Goal: Task Accomplishment & Management: Complete application form

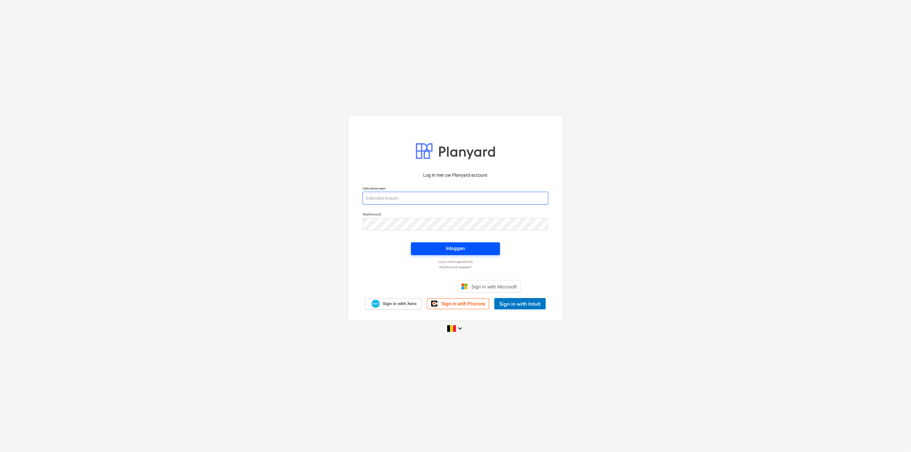
type input "[PERSON_NAME][EMAIL_ADDRESS][DOMAIN_NAME]"
click at [452, 248] on div "Inloggen" at bounding box center [455, 248] width 19 height 8
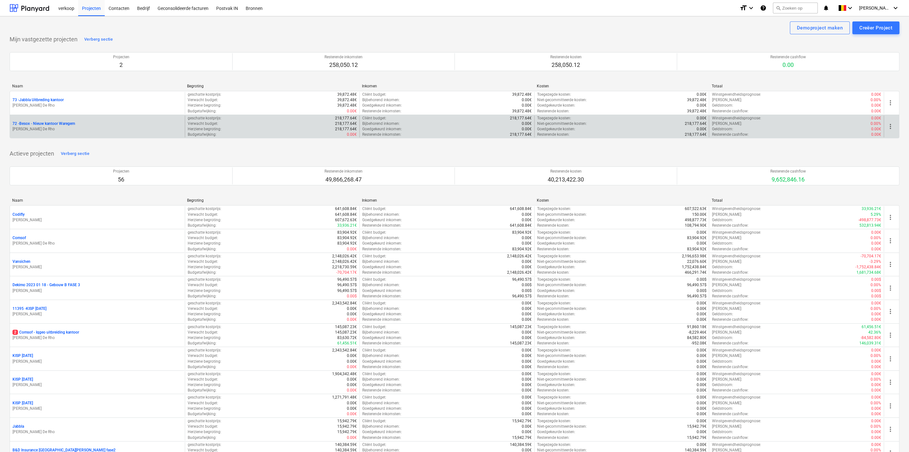
click at [89, 127] on p "[PERSON_NAME] De Rho" at bounding box center [97, 129] width 170 height 5
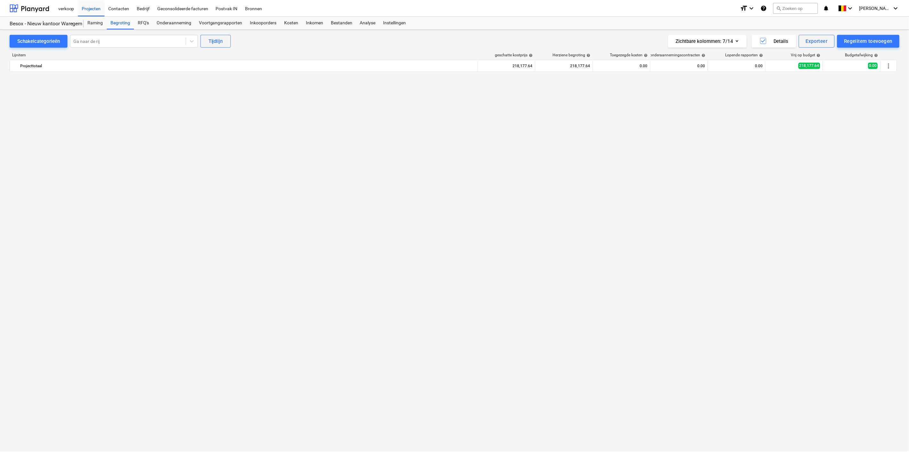
scroll to position [1823, 0]
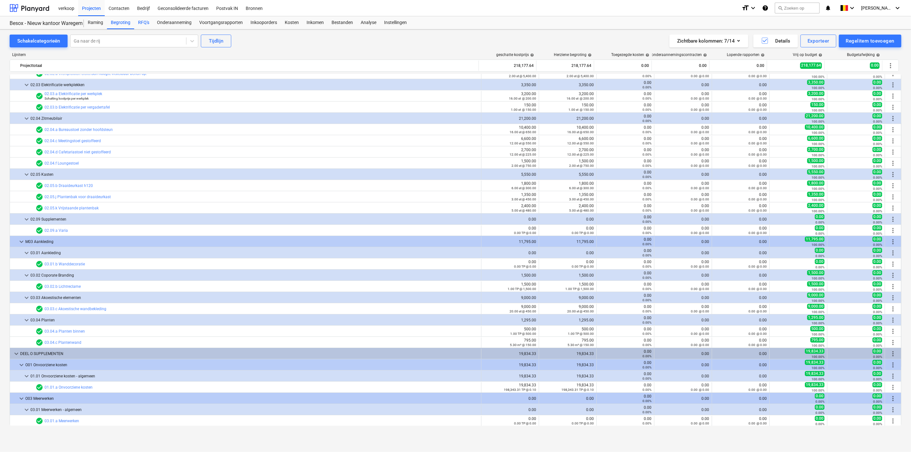
click at [141, 21] on div "RFQ's" at bounding box center [143, 22] width 19 height 13
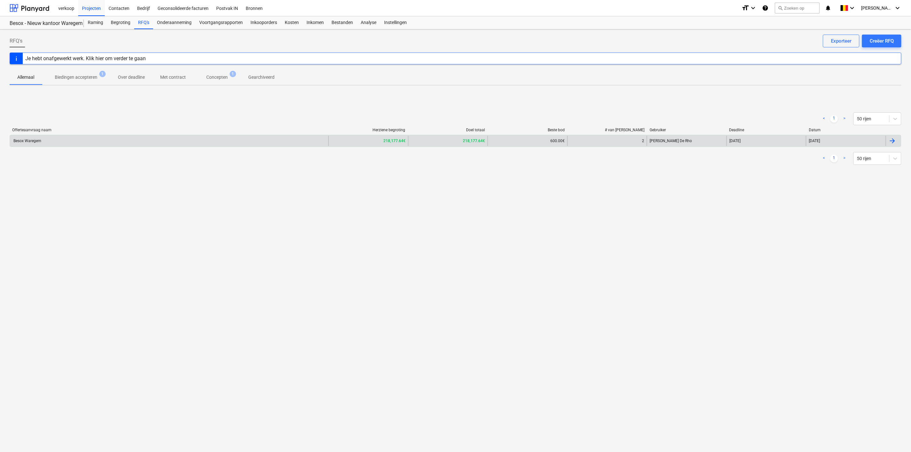
click at [142, 144] on div "Besox Waregem" at bounding box center [169, 141] width 318 height 10
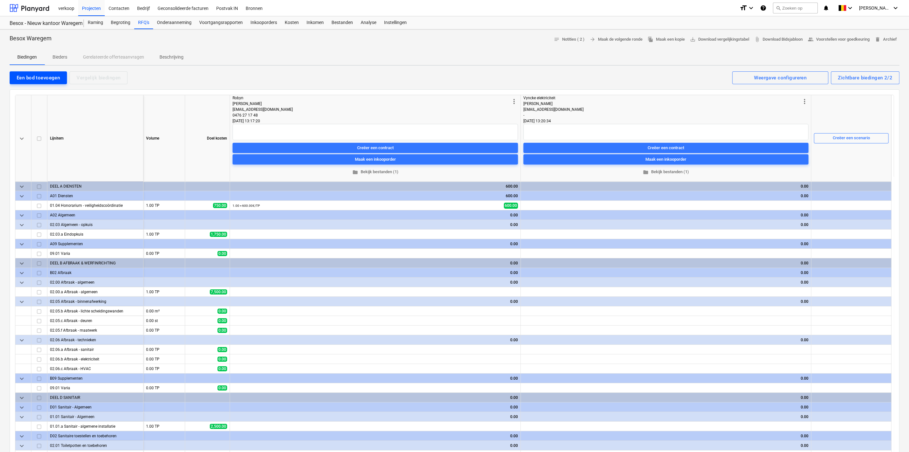
click at [37, 75] on div "Een bod toevoegen" at bounding box center [38, 78] width 43 height 8
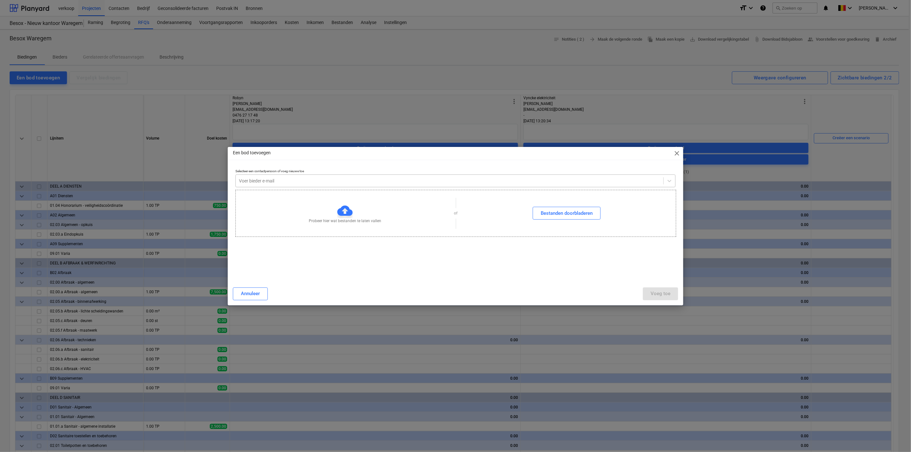
click at [379, 179] on div at bounding box center [449, 181] width 421 height 6
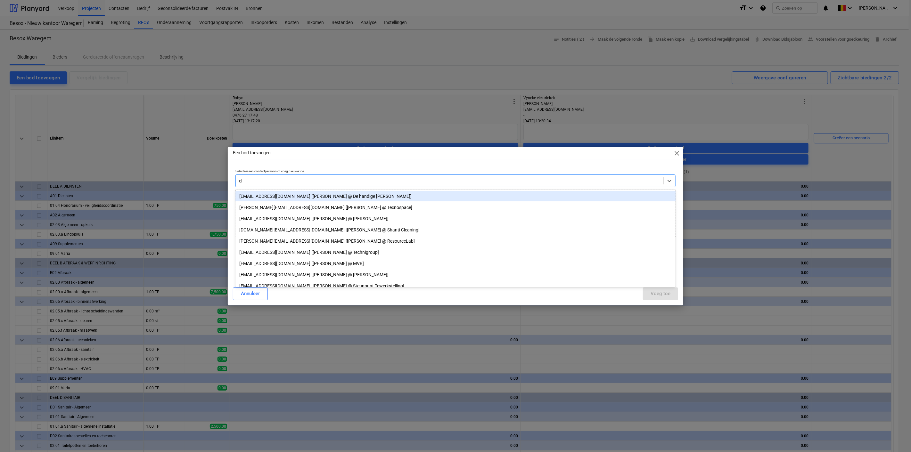
type input "[PERSON_NAME]"
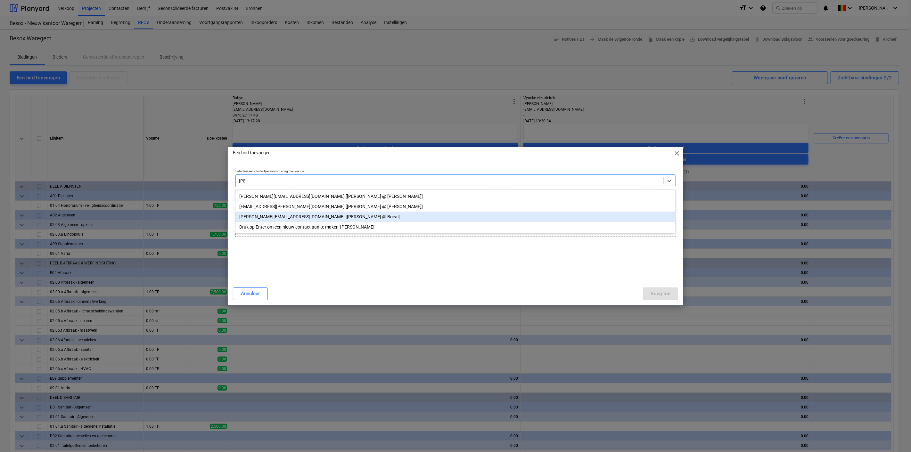
click at [270, 217] on div "[PERSON_NAME][EMAIL_ADDRESS][DOMAIN_NAME] [[PERSON_NAME] @ Bocal]" at bounding box center [455, 217] width 440 height 10
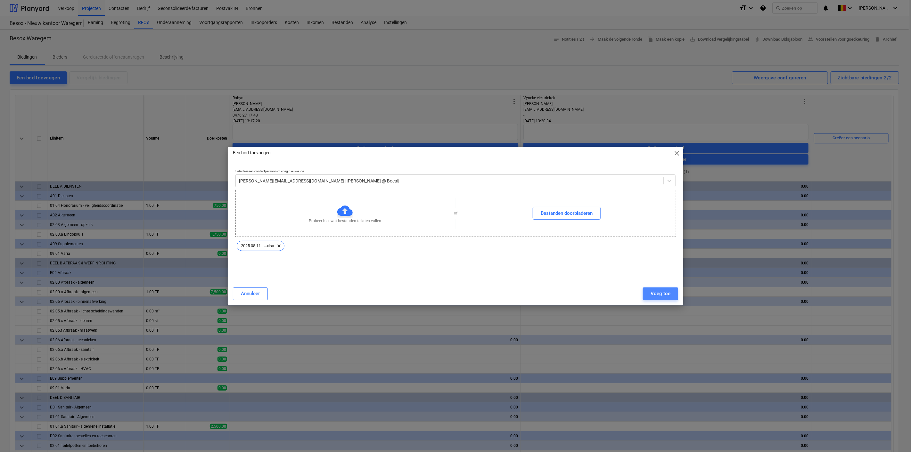
click at [660, 295] on div "Voeg toe" at bounding box center [661, 294] width 20 height 8
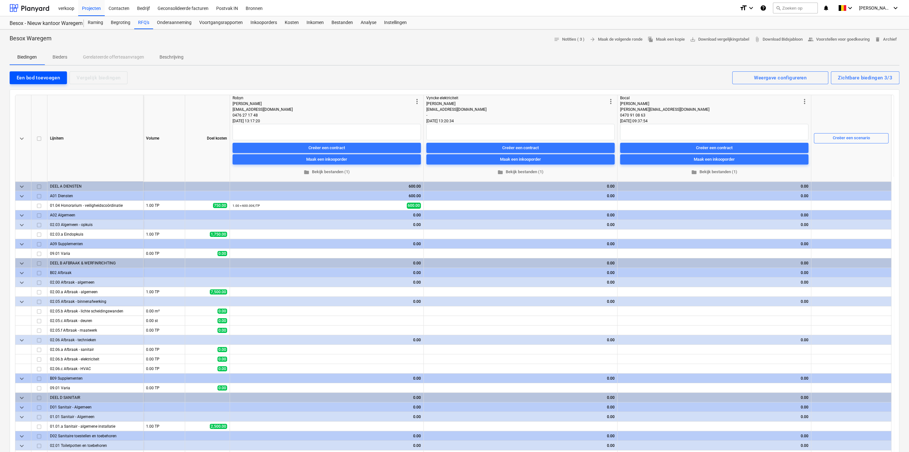
click at [26, 75] on div "Een bod toevoegen" at bounding box center [38, 78] width 43 height 8
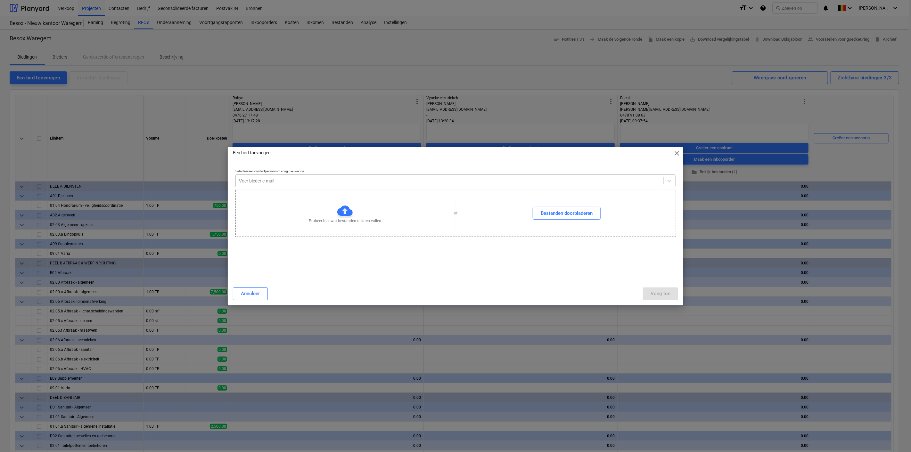
click at [369, 181] on div at bounding box center [449, 181] width 421 height 6
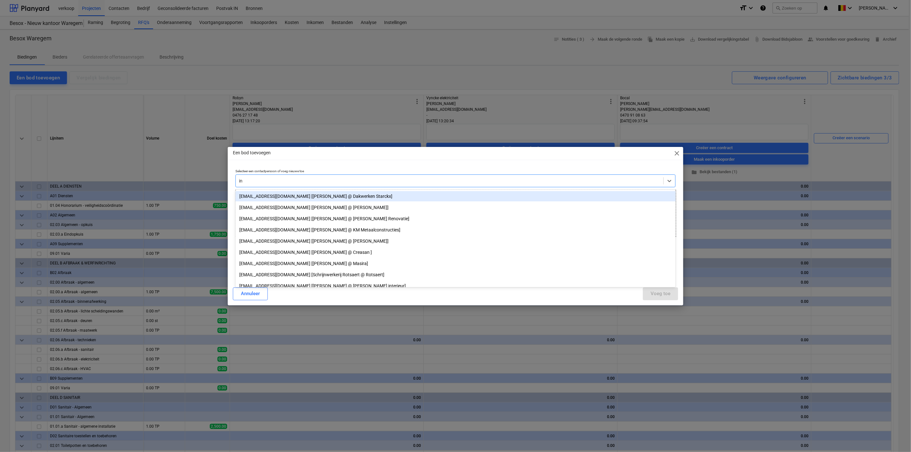
type input "i"
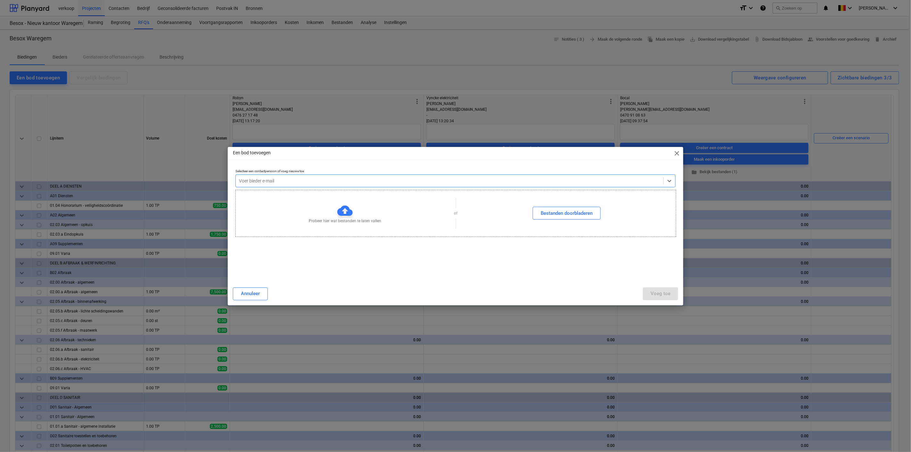
click at [250, 181] on div at bounding box center [449, 181] width 421 height 6
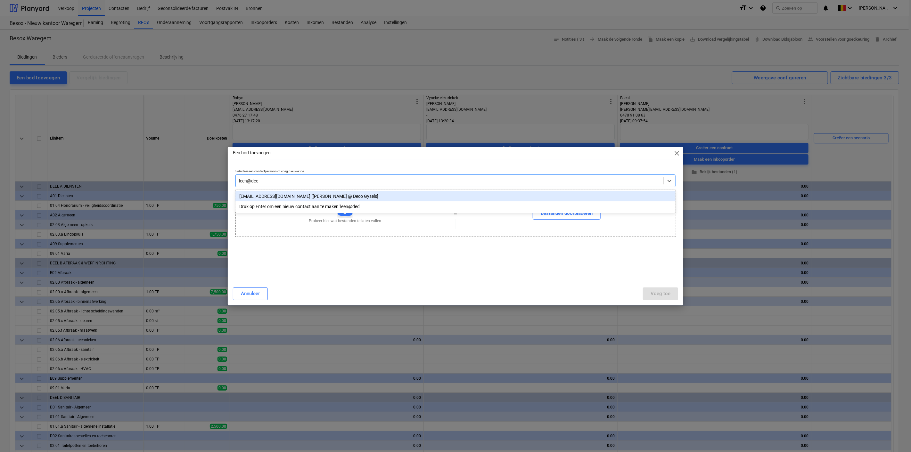
type input "leen@deco"
click at [277, 197] on div "[EMAIL_ADDRESS][DOMAIN_NAME] [[PERSON_NAME] @ Deco Gysels]" at bounding box center [455, 196] width 440 height 10
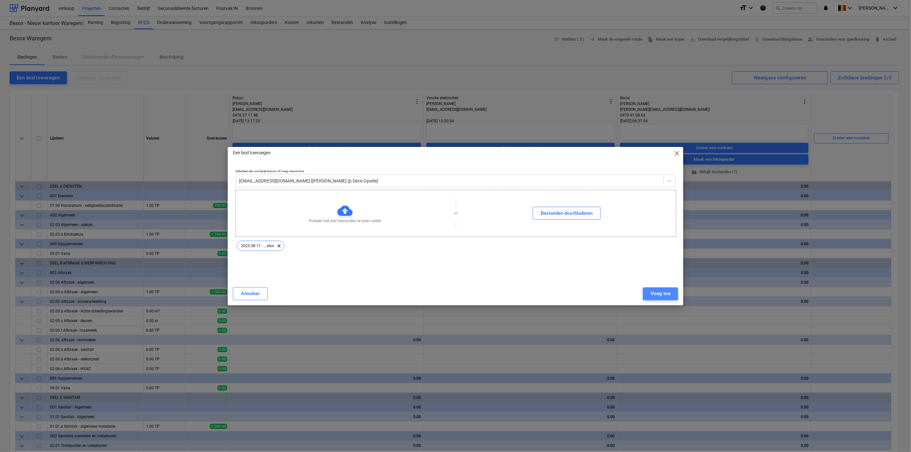
click at [650, 291] on button "Voeg toe" at bounding box center [660, 294] width 35 height 13
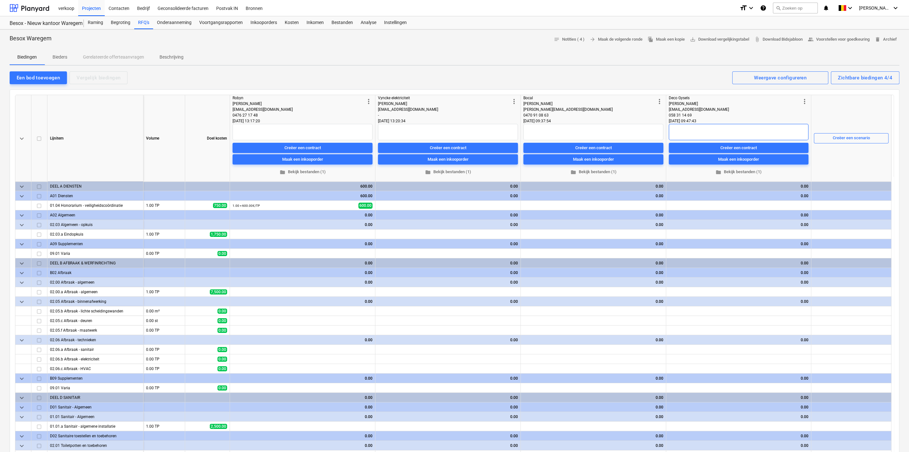
click at [690, 131] on textarea at bounding box center [739, 132] width 140 height 16
type textarea "x"
type textarea "V"
type textarea "x"
type textarea "Ve"
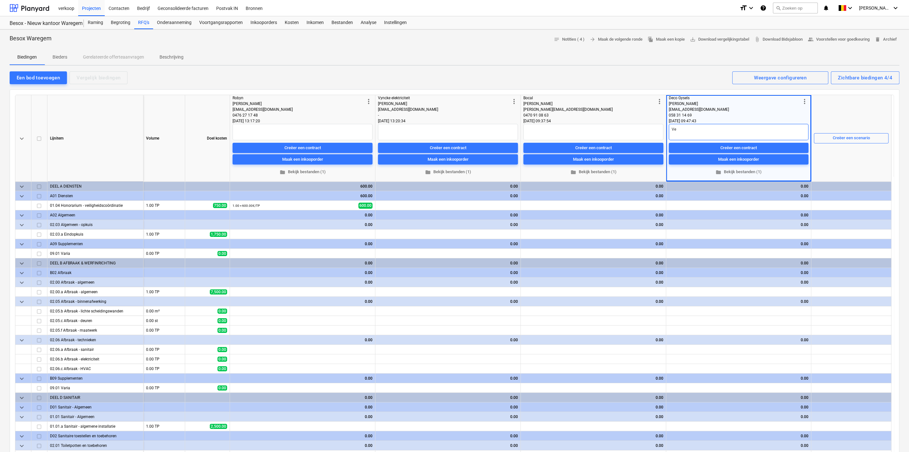
type textarea "x"
type textarea "Ves"
type textarea "x"
type textarea "Vesc"
type textarea "x"
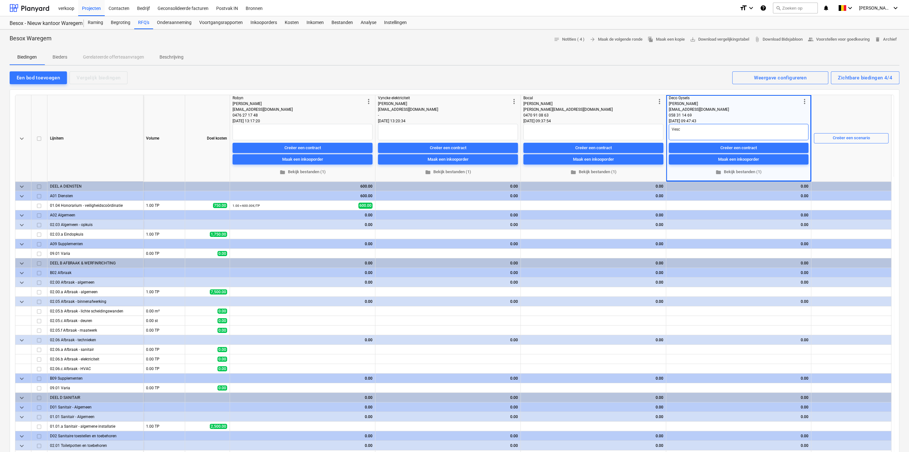
type textarea "[PERSON_NAME]"
type textarea "x"
type textarea "Vescom"
type textarea "x"
type textarea "Vescom"
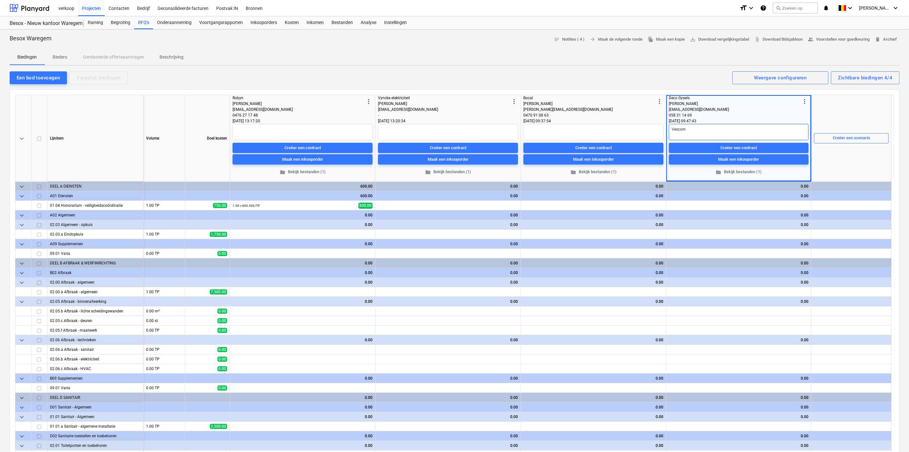
type textarea "x"
type textarea "Vescom S"
type textarea "x"
type textarea "Vescom Sw"
type textarea "x"
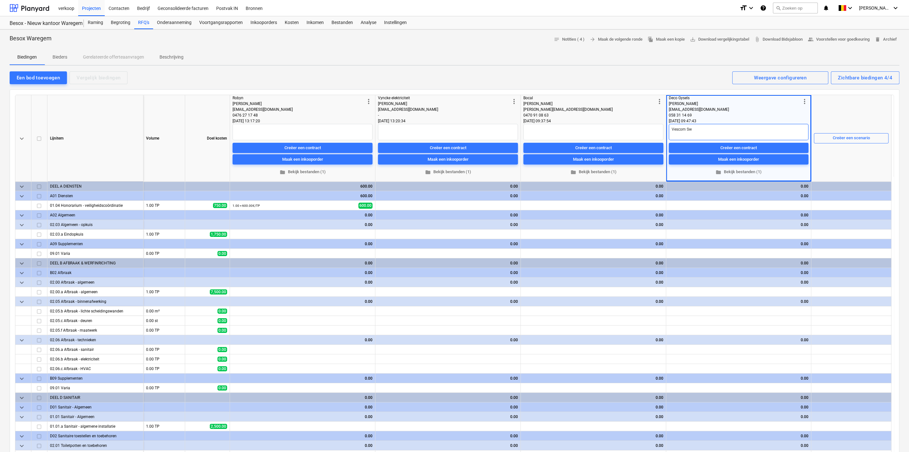
type textarea "Vescom Swa"
type textarea "x"
type textarea "Vescom Swan"
type textarea "x"
type textarea "Vescom Swan"
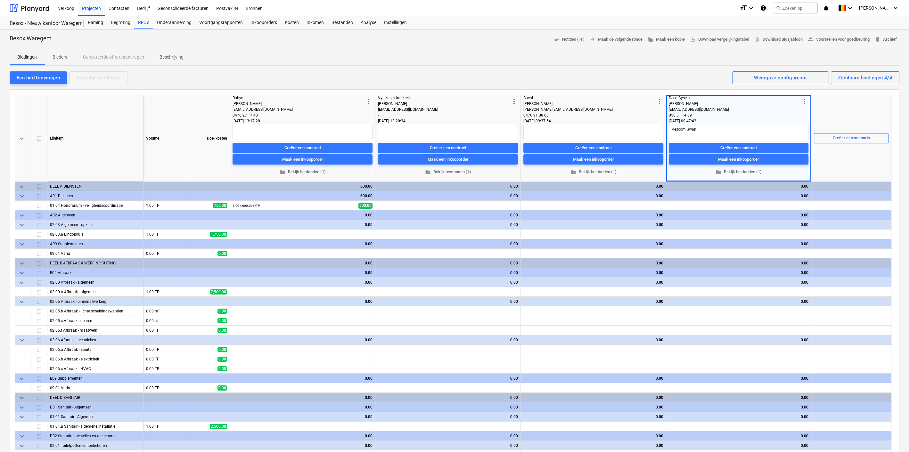
click at [628, 72] on div "Een bod toevoegen Vergelijk biedingen Zichtbare biedingen 4/4 Weergave configur…" at bounding box center [455, 77] width 890 height 13
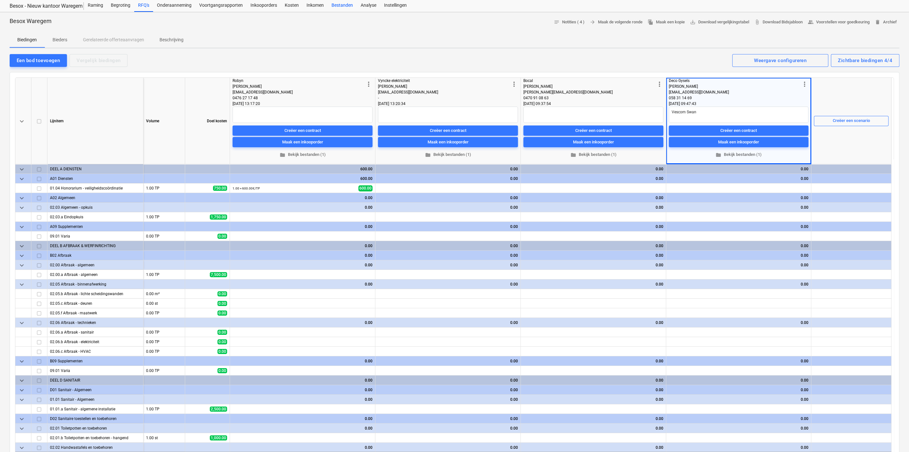
scroll to position [16, 0]
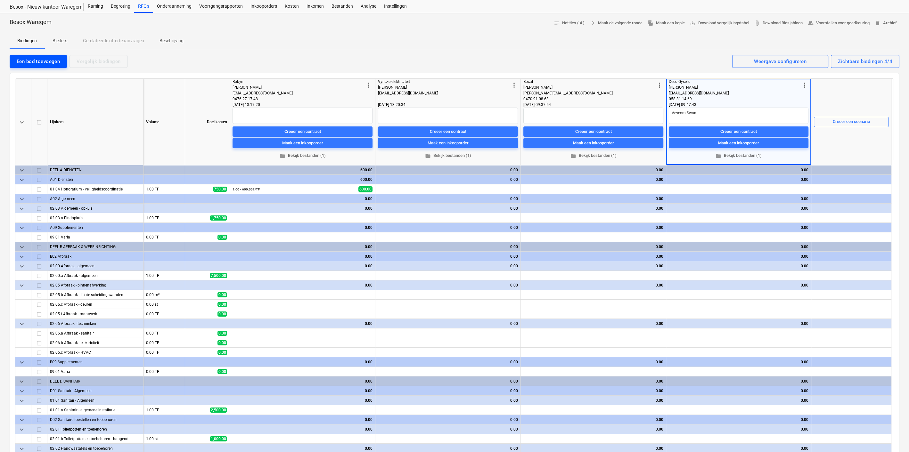
click at [35, 59] on div "Een bod toevoegen" at bounding box center [38, 61] width 43 height 8
type textarea "x"
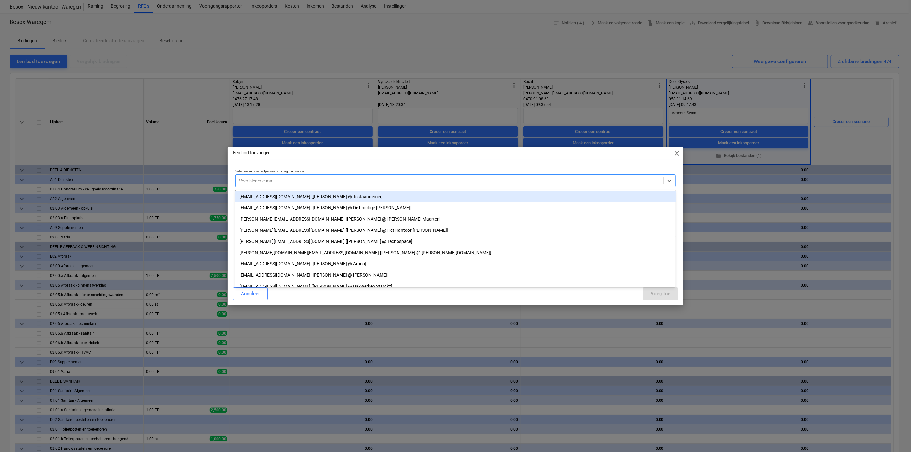
click at [270, 178] on div at bounding box center [449, 181] width 421 height 6
type input "seb"
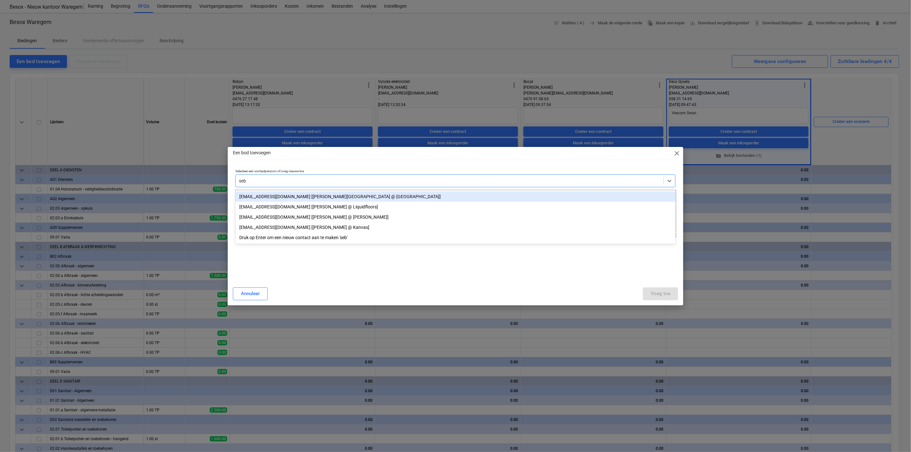
click at [255, 195] on div "[EMAIL_ADDRESS][DOMAIN_NAME] [[PERSON_NAME][GEOGRAPHIC_DATA] @ [GEOGRAPHIC_DATA…" at bounding box center [455, 197] width 440 height 10
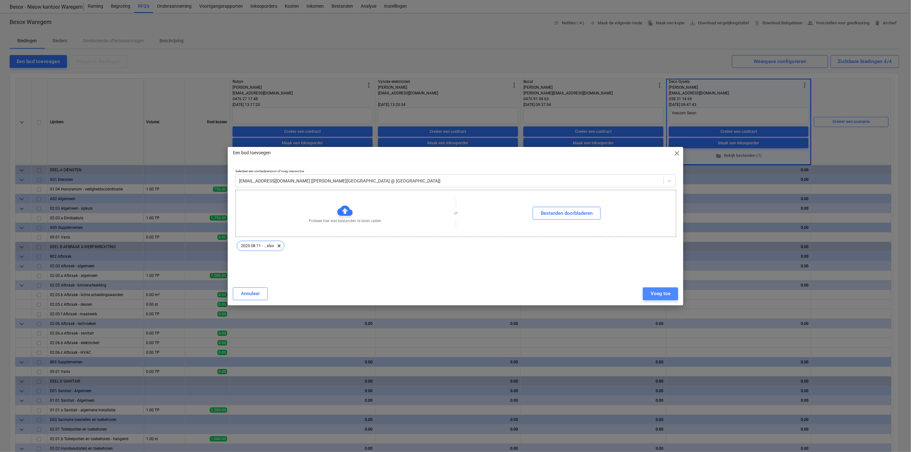
click at [670, 293] on div "Voeg toe" at bounding box center [661, 294] width 20 height 8
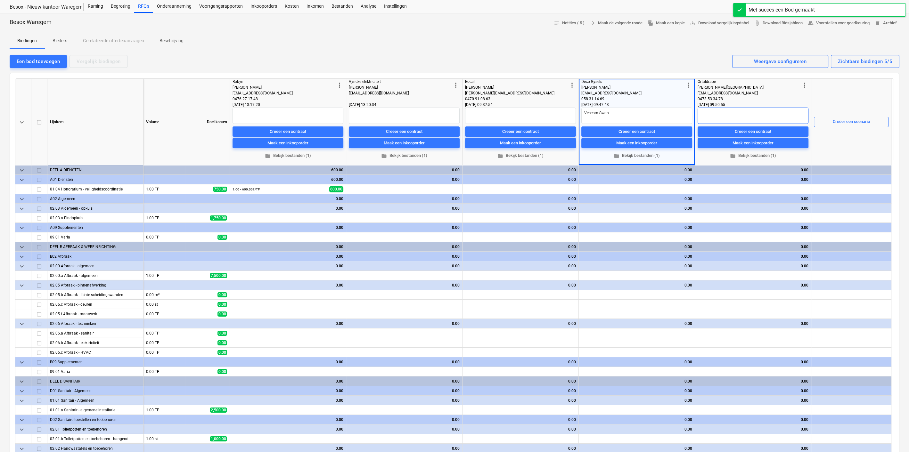
click at [714, 116] on textarea at bounding box center [753, 116] width 111 height 16
type textarea "x"
type textarea "V"
type textarea "x"
type textarea "Ve"
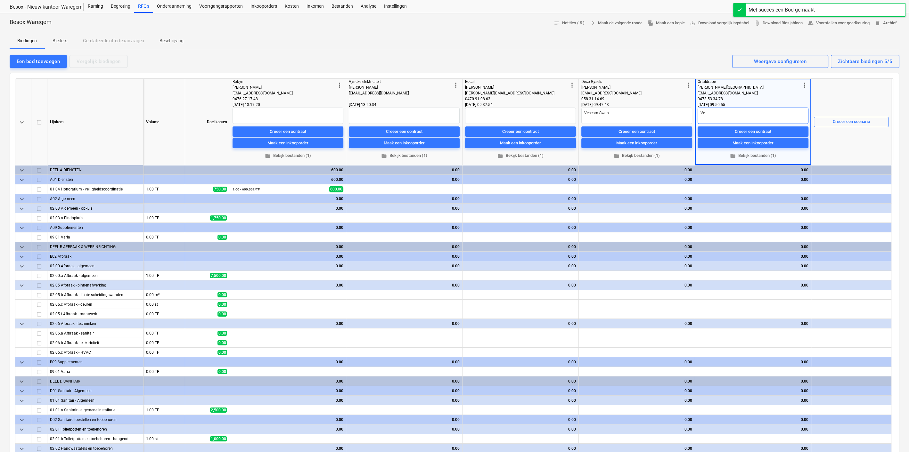
type textarea "x"
type textarea "Ves"
type textarea "x"
type textarea "Vesc"
type textarea "x"
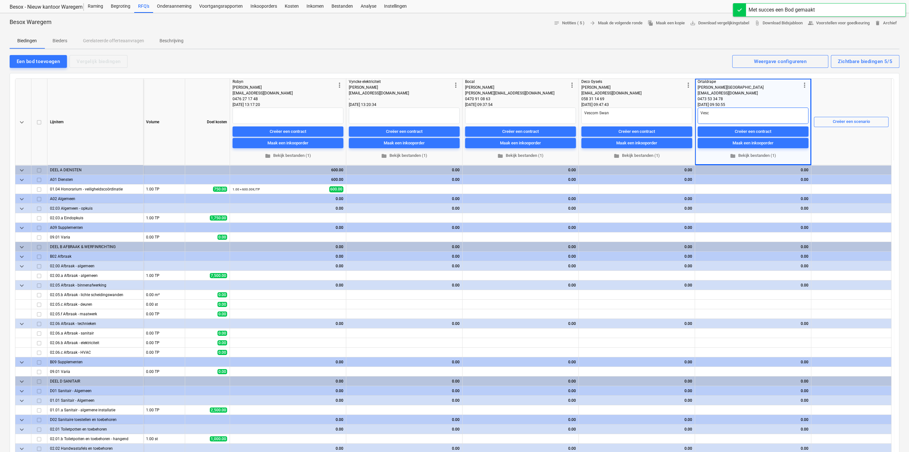
type textarea "[PERSON_NAME]"
type textarea "x"
type textarea "Vescom"
type textarea "x"
type textarea "Vescom"
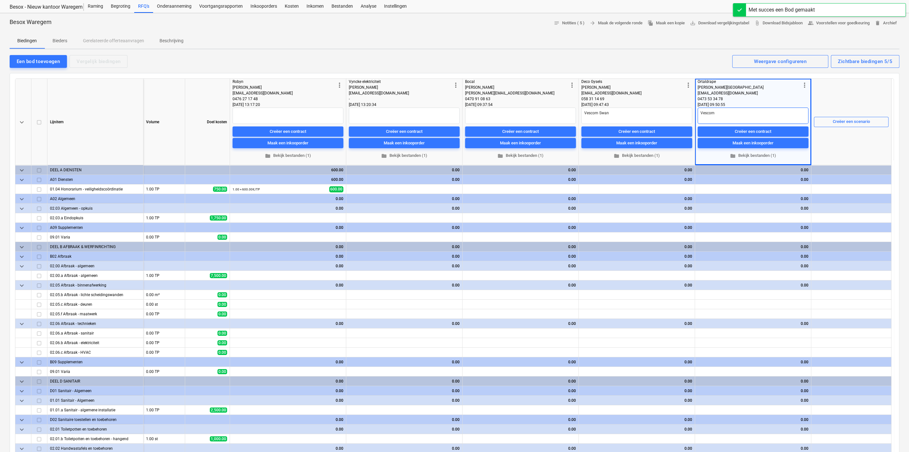
type textarea "x"
type textarea "Vescom S"
type textarea "x"
type textarea "Vescom Sw"
type textarea "x"
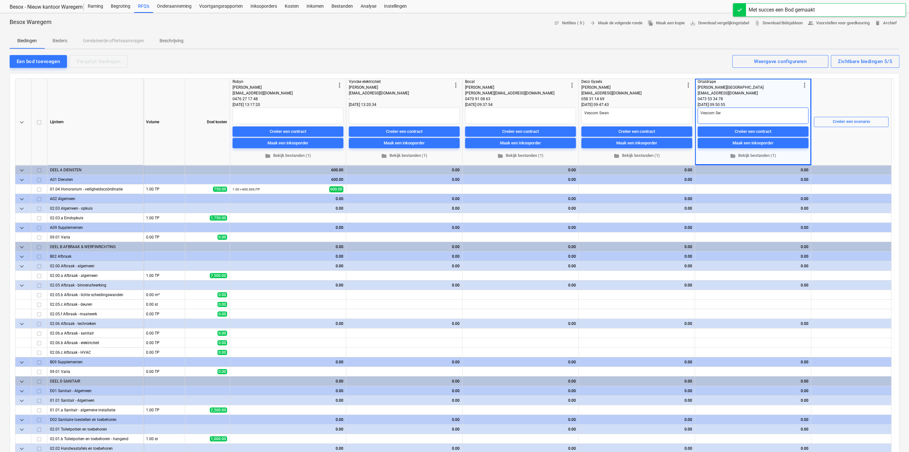
type textarea "Vescom Swa"
type textarea "x"
type textarea "Vescom Swan"
type textarea "x"
type textarea "Vescom Swan"
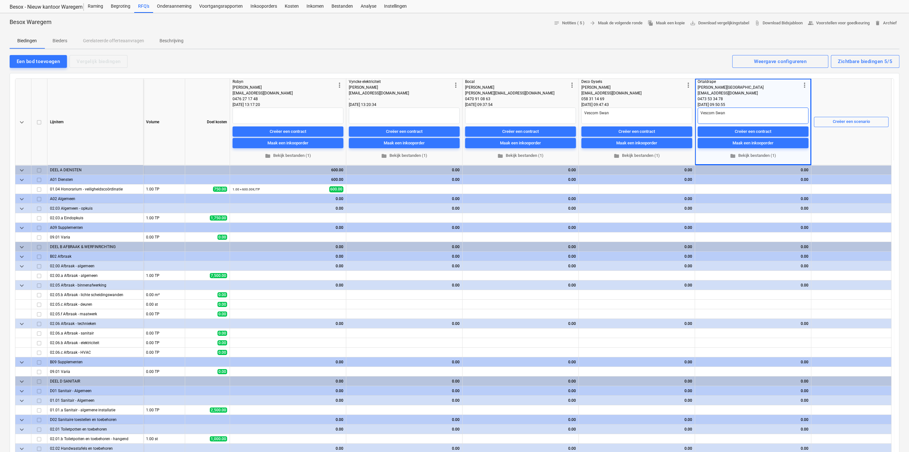
type textarea "x"
type textarea "Vescom Swan"
click at [844, 83] on div "Creëer een scenario" at bounding box center [851, 122] width 75 height 86
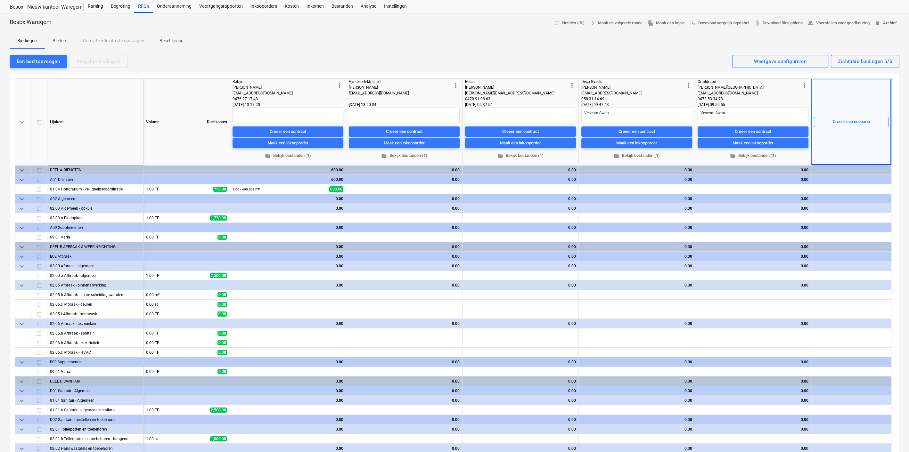
click at [804, 83] on span "more_vert" at bounding box center [805, 85] width 8 height 8
click at [814, 113] on li "Verwijder bod" at bounding box center [848, 113] width 94 height 15
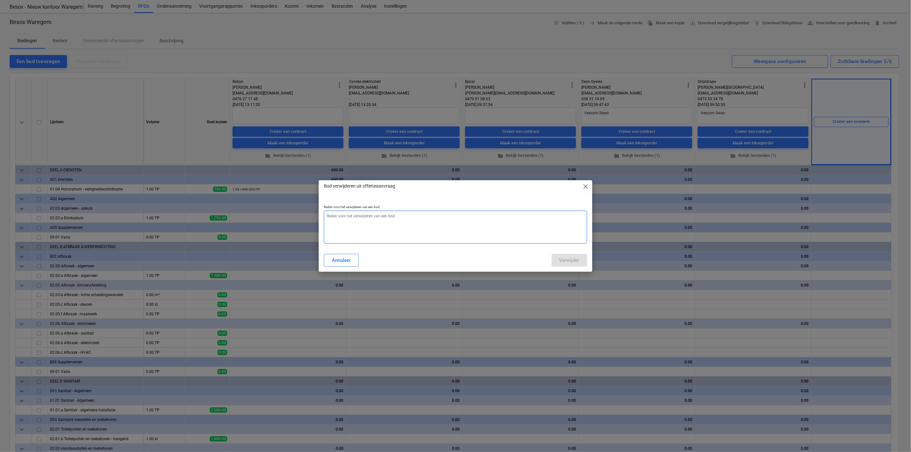
click at [360, 224] on textarea at bounding box center [455, 227] width 263 height 33
type textarea "x"
type textarea "e"
type textarea "x"
type textarea "ex"
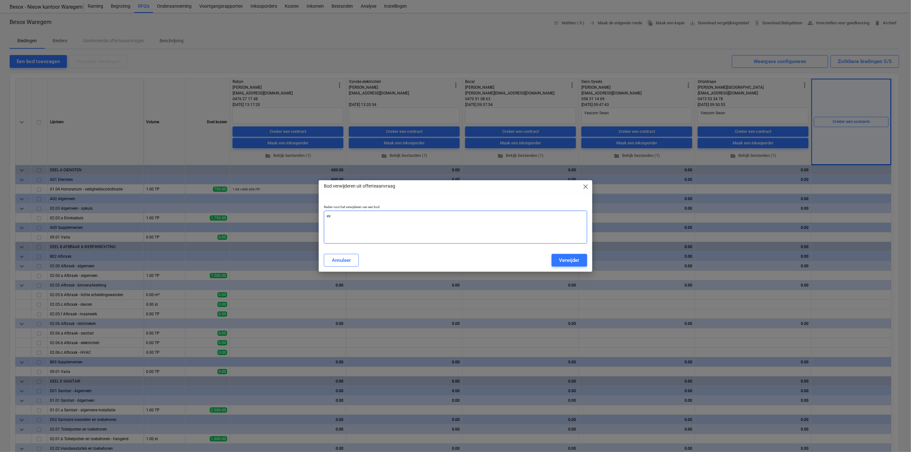
type textarea "x"
type textarea "exp"
type textarea "x"
type textarea "expt"
type textarea "x"
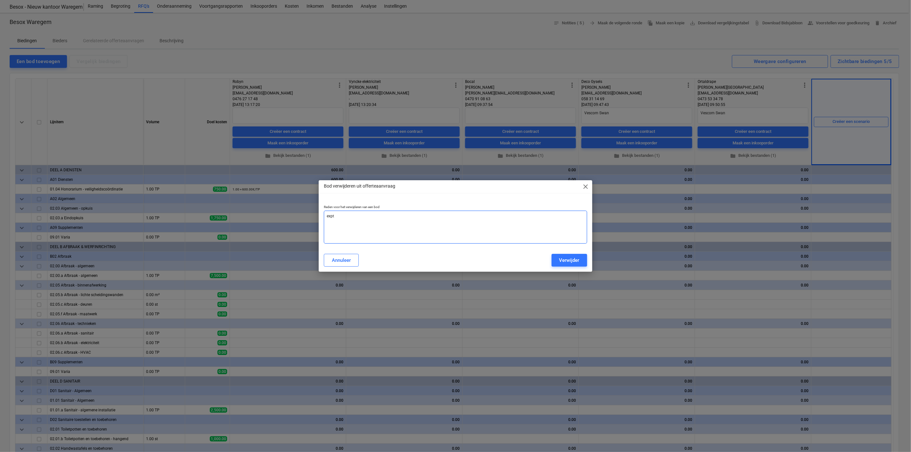
type textarea "exp"
type textarea "x"
type textarea "ex"
type textarea "x"
type textarea "e"
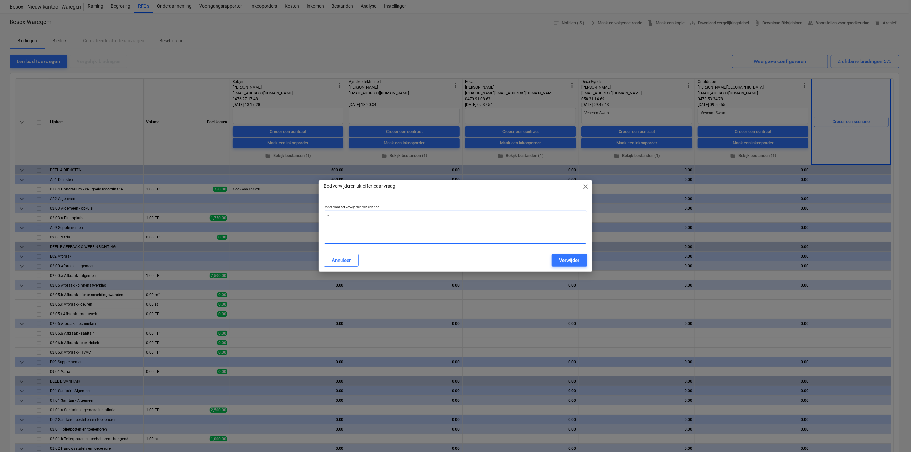
type textarea "x"
type textarea "A"
type textarea "x"
type textarea "Aa"
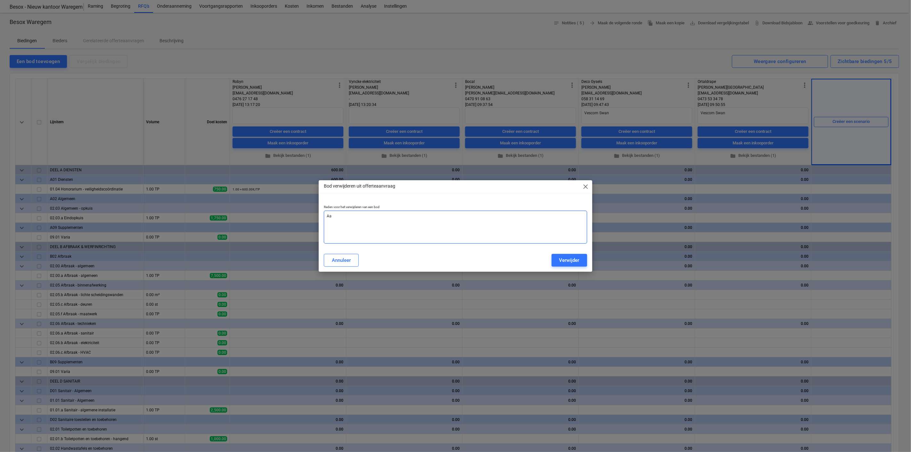
type textarea "x"
type textarea "Aan"
type textarea "x"
type textarea "Aanp"
type textarea "x"
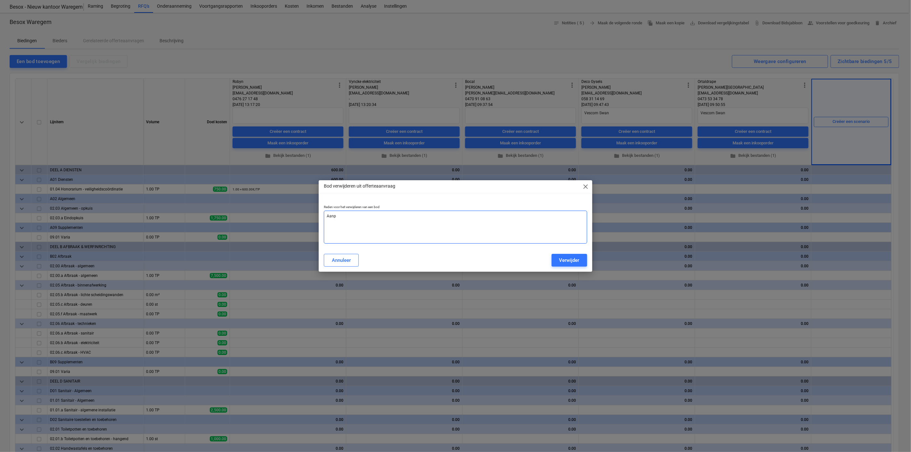
type textarea "Aanpa"
type textarea "x"
type textarea "Aanpas"
type textarea "x"
type textarea "Aanpass"
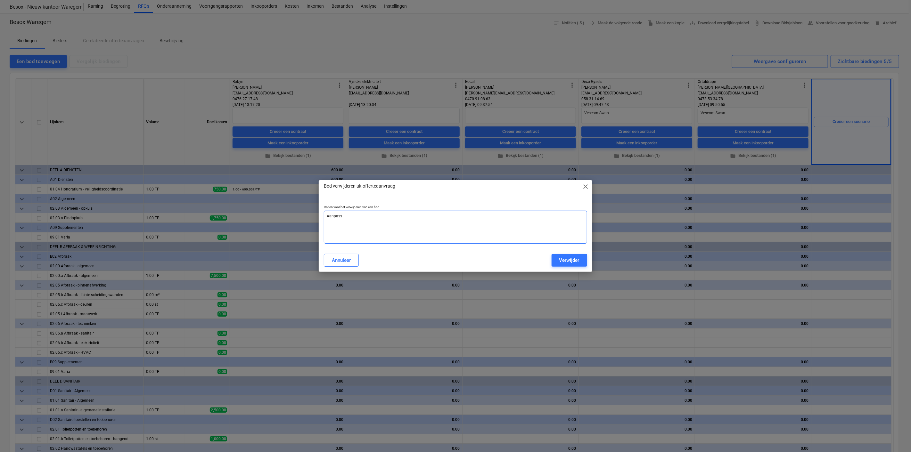
type textarea "x"
type textarea "Aanpassi"
type textarea "x"
type textarea "Aanpassin"
type textarea "x"
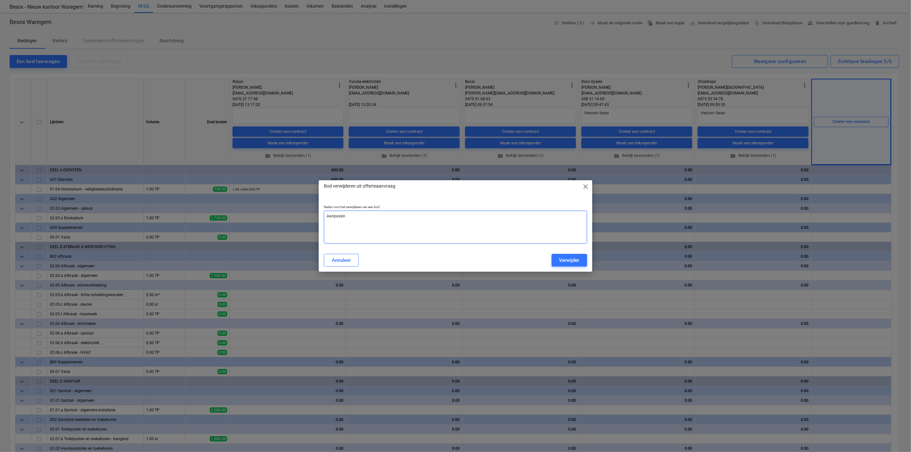
type textarea "Aanpassing"
type textarea "x"
type textarea "Aanpassing"
type textarea "x"
type textarea "Aanpassing p"
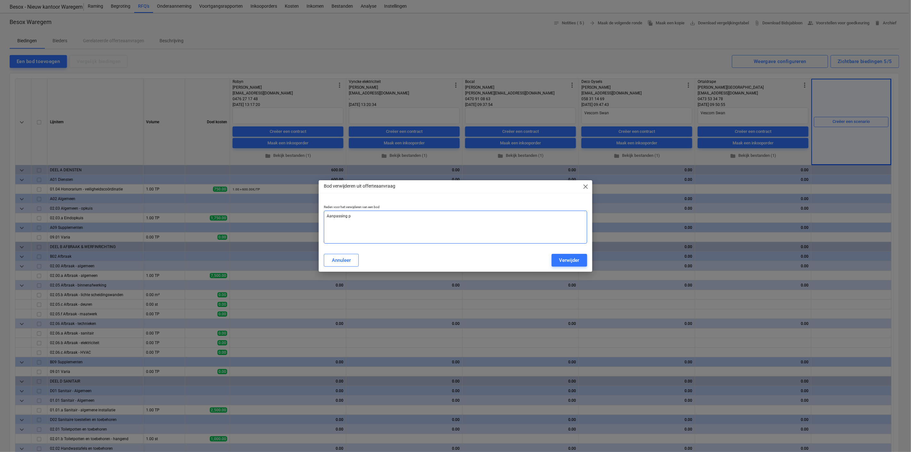
type textarea "x"
type textarea "Aanpassing pr"
type textarea "x"
type textarea "Aanpassing pri"
type textarea "x"
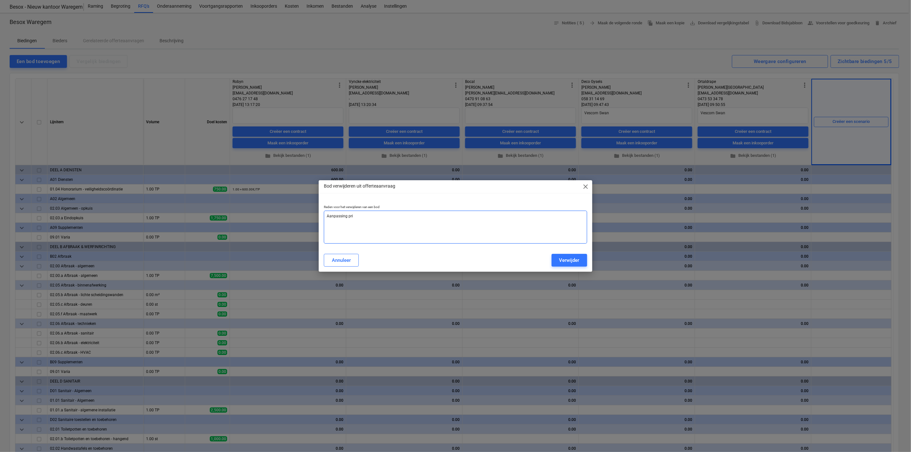
type textarea "Aanpassing prij"
type textarea "x"
type textarea "Aanpassing prijs"
type textarea "x"
type textarea "Aanpassing prijs"
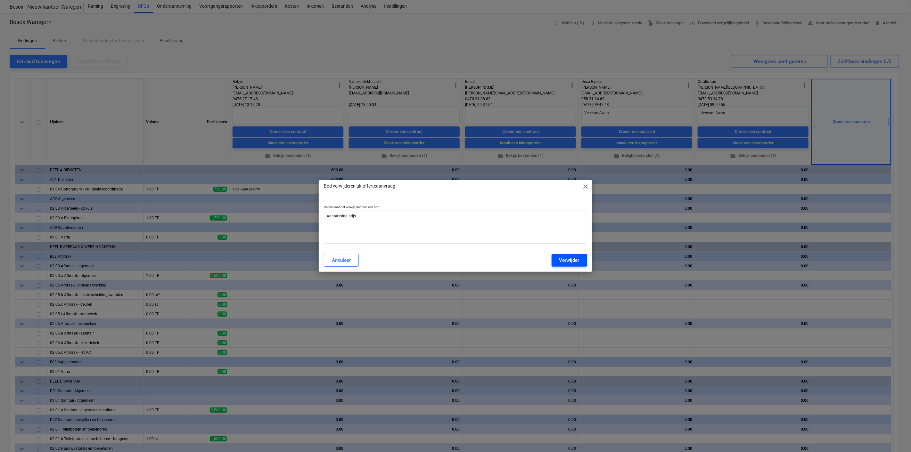
click at [564, 255] on button "Verwijder" at bounding box center [570, 260] width 36 height 13
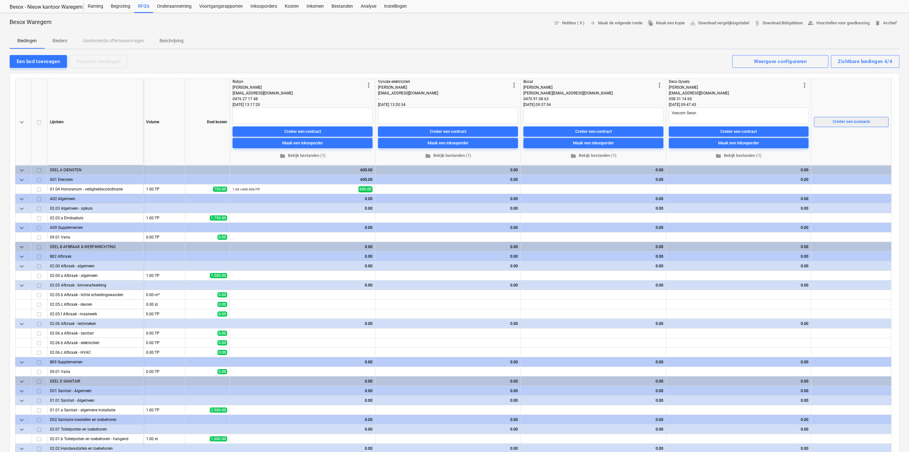
click at [840, 119] on div "Creëer een scenario" at bounding box center [851, 121] width 37 height 7
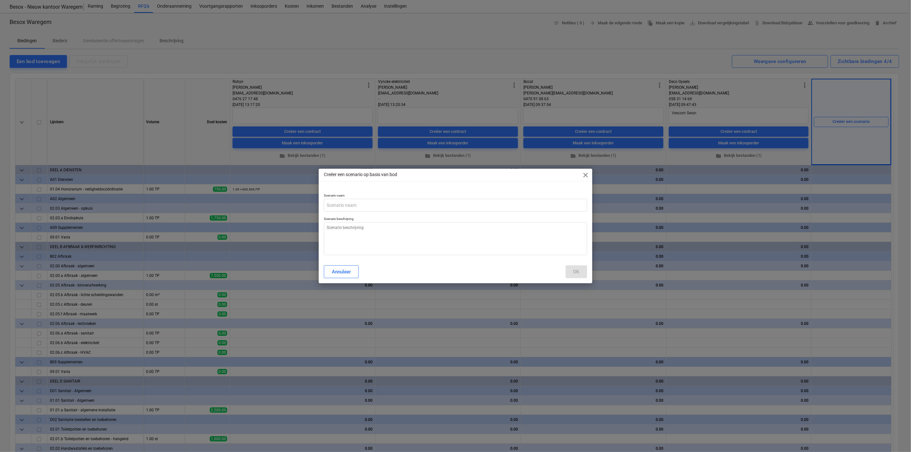
click at [585, 170] on div "Creëer een scenario op basis van bod close" at bounding box center [455, 175] width 273 height 13
click at [583, 178] on span "close" at bounding box center [586, 175] width 8 height 8
type textarea "x"
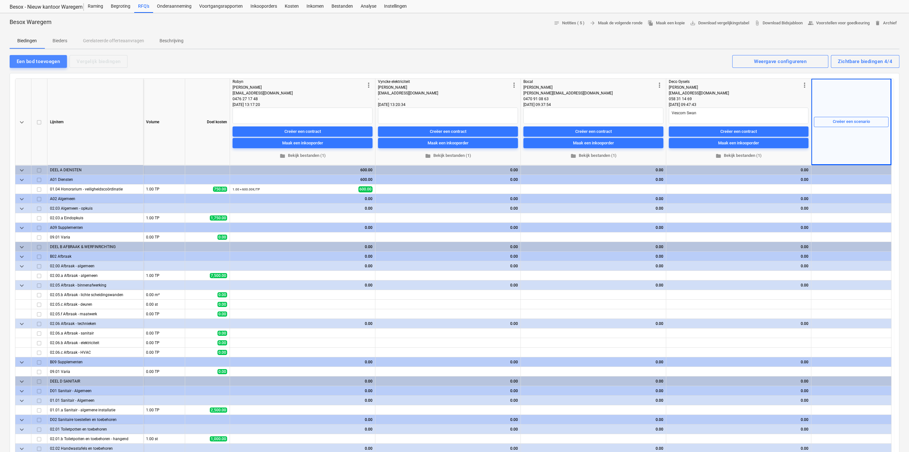
click at [49, 58] on div "Een bod toevoegen" at bounding box center [38, 61] width 43 height 8
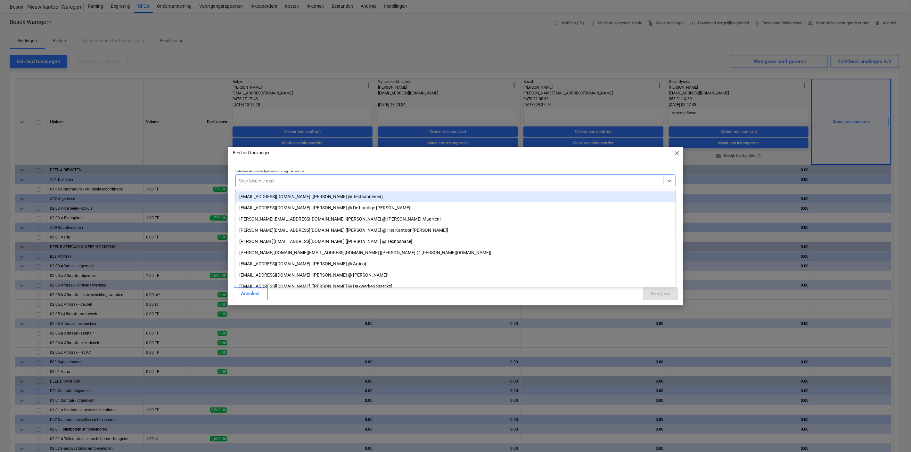
click at [303, 180] on div at bounding box center [449, 181] width 421 height 6
type input "seb"
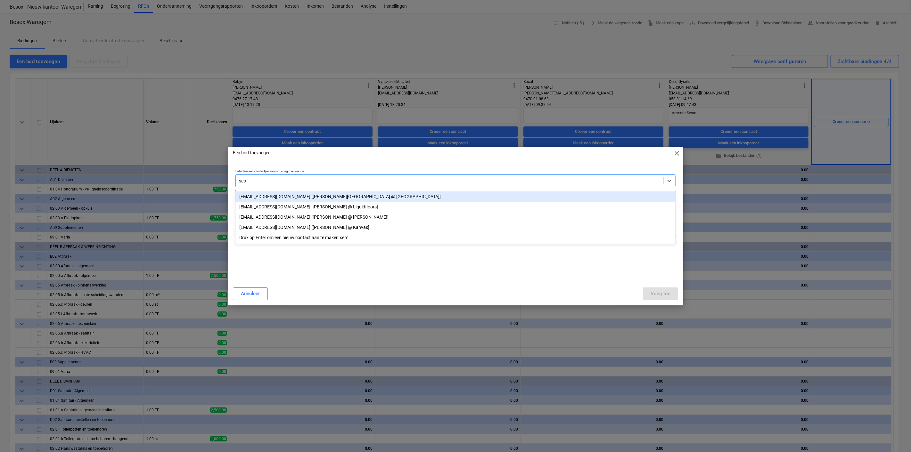
click at [274, 200] on div "[EMAIL_ADDRESS][DOMAIN_NAME] [[PERSON_NAME][GEOGRAPHIC_DATA] @ [GEOGRAPHIC_DATA…" at bounding box center [455, 197] width 440 height 10
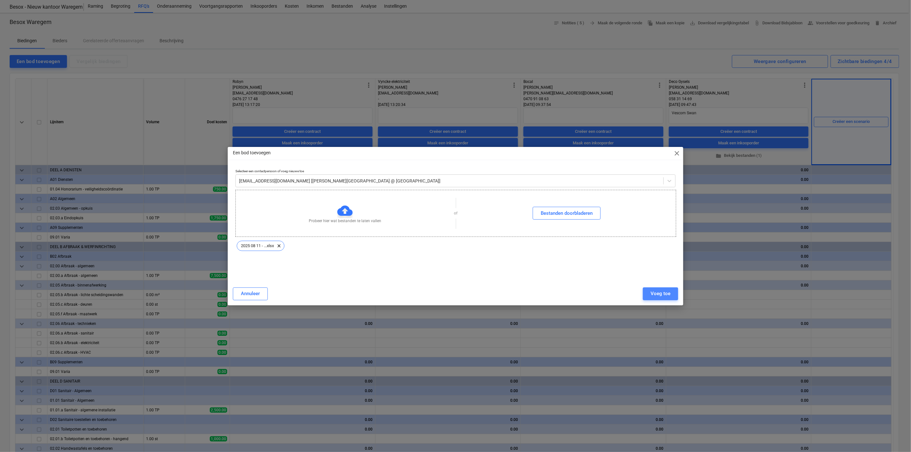
click at [667, 295] on div "Voeg toe" at bounding box center [661, 294] width 20 height 8
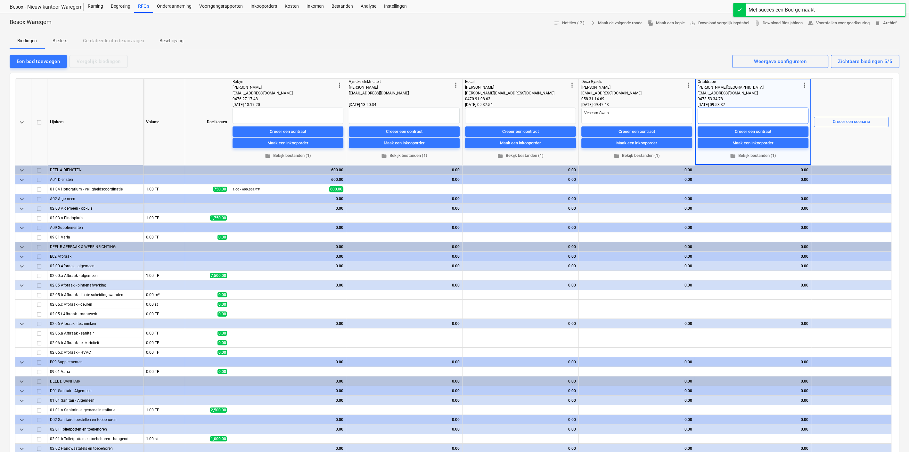
click at [747, 112] on textarea at bounding box center [753, 116] width 111 height 16
type textarea "Vescom Swan"
click at [595, 60] on div "Een bod toevoegen Vergelijk biedingen Zichtbare biedingen 5/5 Weergave configur…" at bounding box center [455, 60] width 890 height 13
click at [45, 59] on div "Een bod toevoegen" at bounding box center [38, 61] width 43 height 8
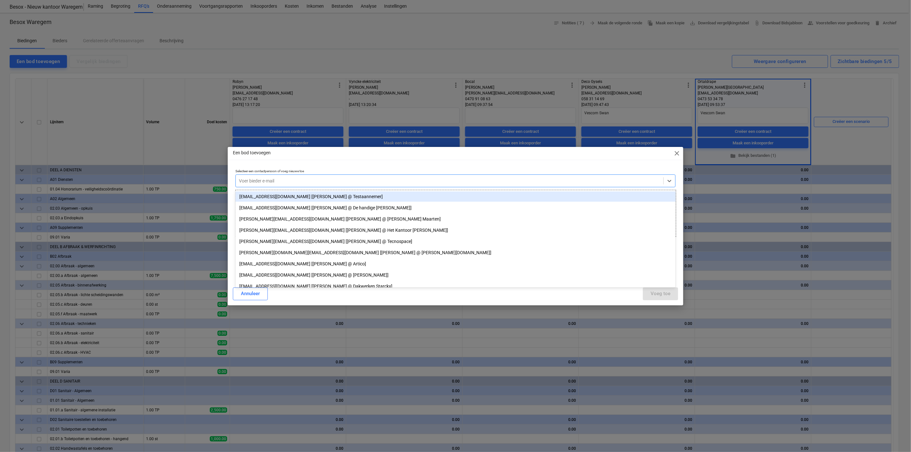
click at [300, 182] on div at bounding box center [449, 181] width 421 height 6
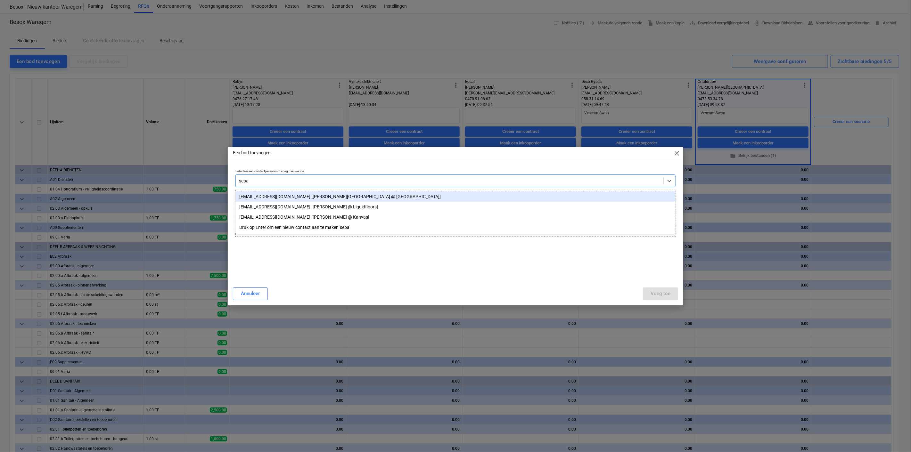
type input "sebas"
click at [275, 194] on div "[EMAIL_ADDRESS][DOMAIN_NAME] [[PERSON_NAME][GEOGRAPHIC_DATA] @ [GEOGRAPHIC_DATA…" at bounding box center [455, 197] width 440 height 10
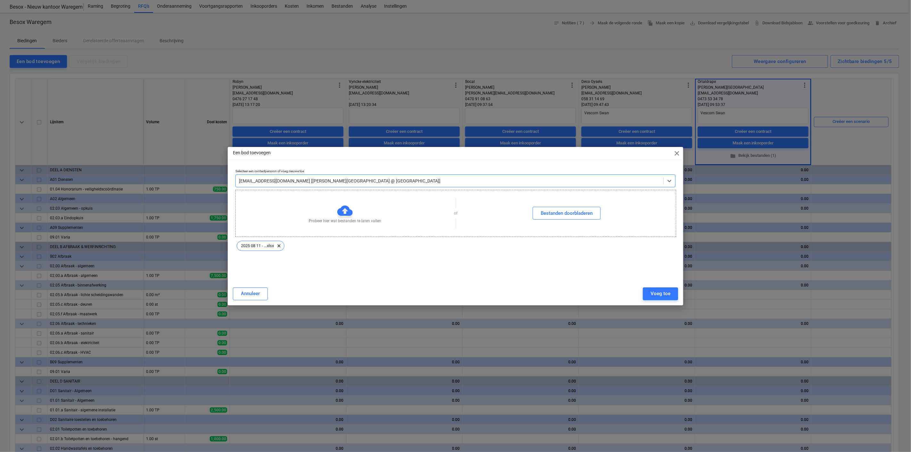
click at [658, 293] on div "Voeg toe" at bounding box center [661, 294] width 20 height 8
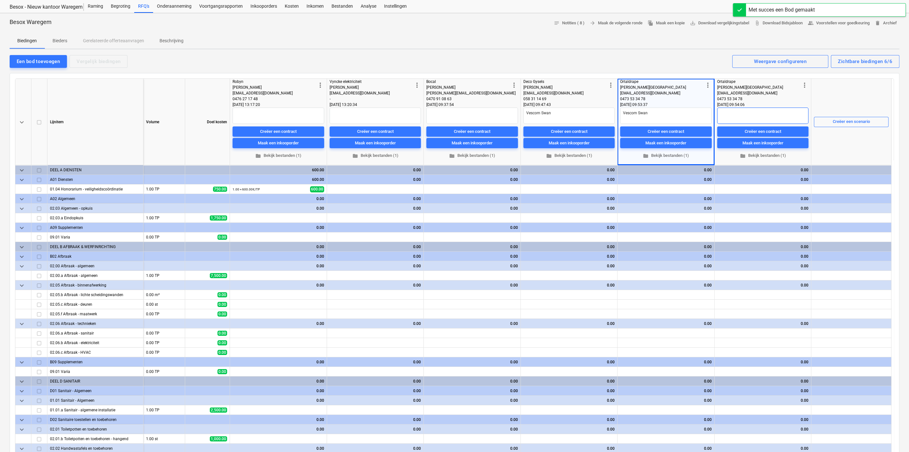
click at [726, 118] on textarea at bounding box center [762, 116] width 91 height 16
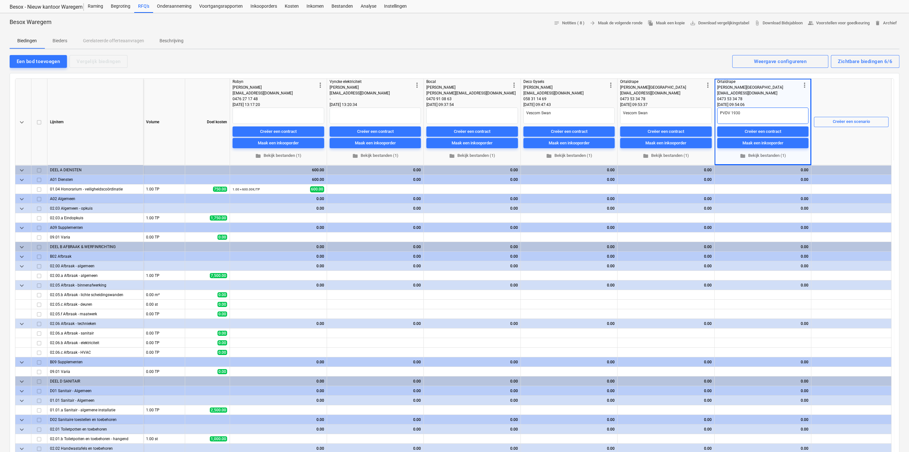
type textarea "PVDV 1930"
click at [868, 82] on div "Creëer een scenario" at bounding box center [851, 122] width 75 height 86
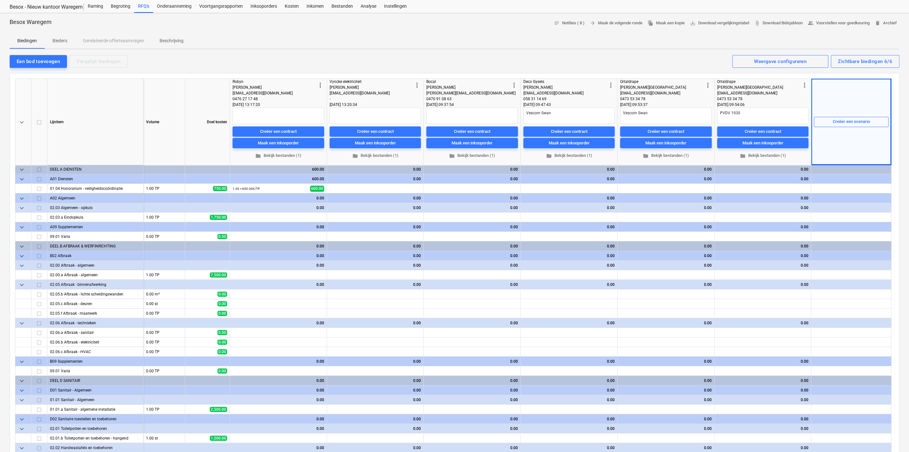
scroll to position [0, 0]
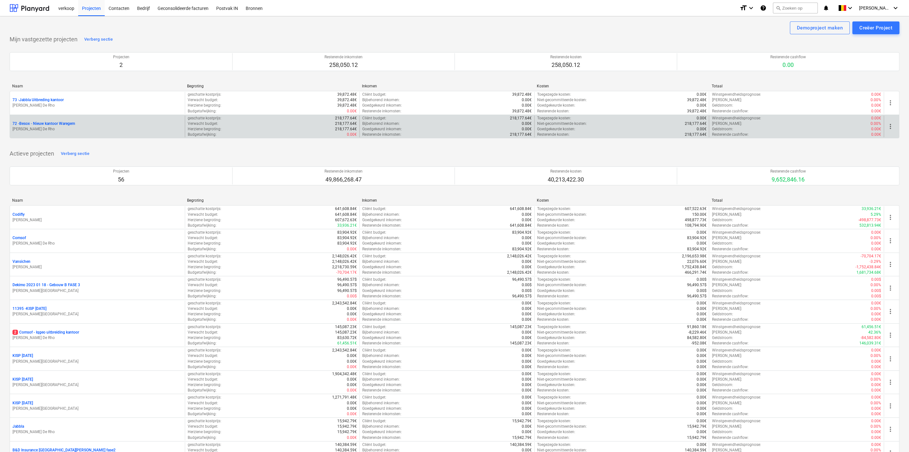
click at [87, 127] on p "[PERSON_NAME] De Rho" at bounding box center [97, 129] width 170 height 5
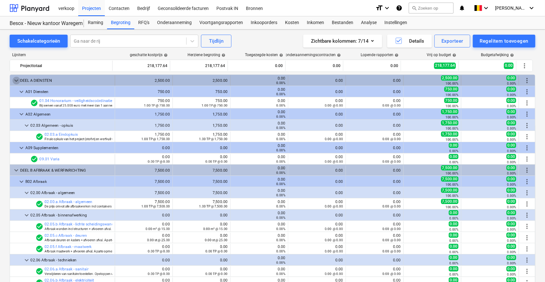
click at [18, 82] on span "keyboard_arrow_down" at bounding box center [16, 81] width 8 height 8
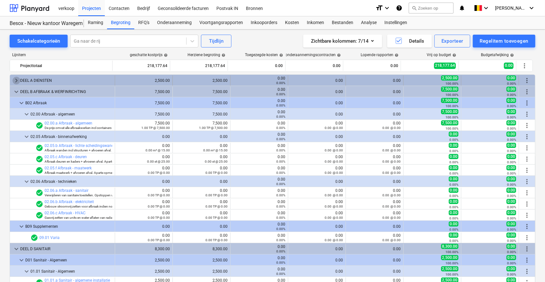
click at [17, 81] on span "keyboard_arrow_right" at bounding box center [16, 81] width 8 height 8
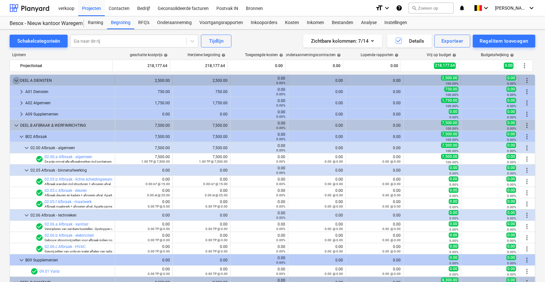
click at [15, 81] on span "keyboard_arrow_down" at bounding box center [16, 81] width 8 height 8
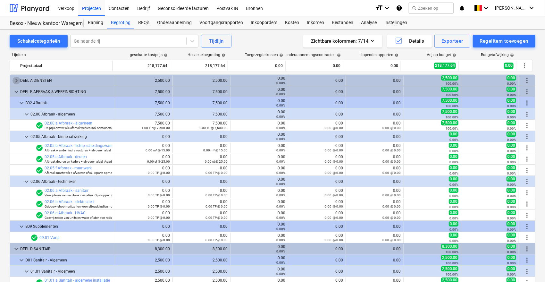
click at [15, 81] on span "keyboard_arrow_right" at bounding box center [16, 81] width 8 height 8
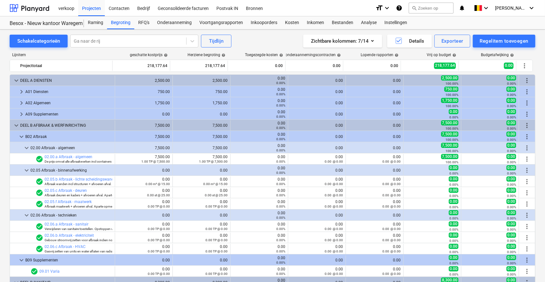
click at [15, 81] on span "keyboard_arrow_down" at bounding box center [16, 81] width 8 height 8
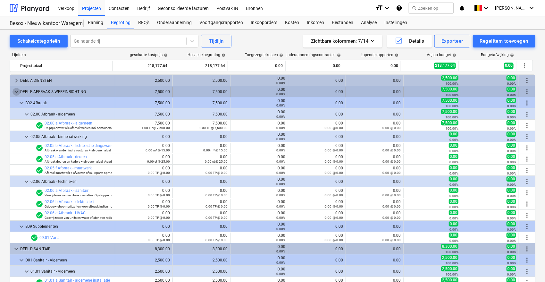
click at [15, 91] on span "keyboard_arrow_down" at bounding box center [16, 92] width 8 height 8
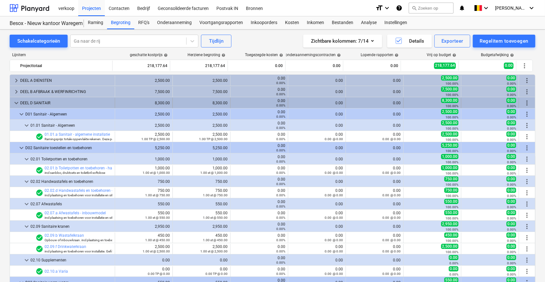
click at [16, 103] on span "keyboard_arrow_down" at bounding box center [16, 103] width 8 height 8
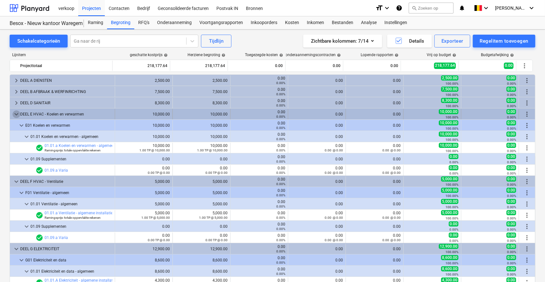
click at [16, 114] on span "keyboard_arrow_down" at bounding box center [16, 114] width 8 height 8
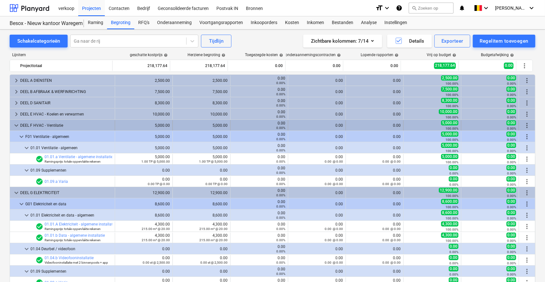
click at [16, 125] on span "keyboard_arrow_down" at bounding box center [16, 125] width 8 height 8
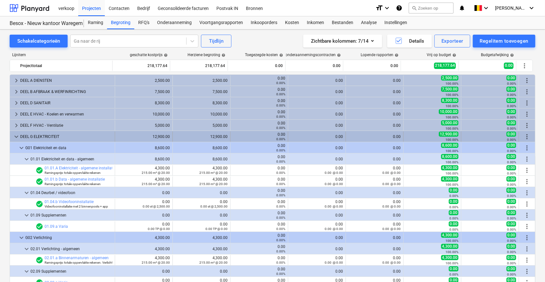
click at [16, 137] on span "keyboard_arrow_down" at bounding box center [16, 137] width 8 height 8
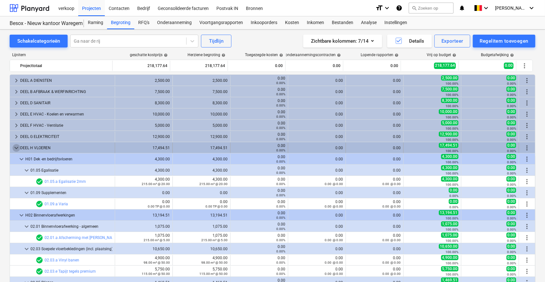
click at [15, 145] on span "keyboard_arrow_down" at bounding box center [16, 148] width 8 height 8
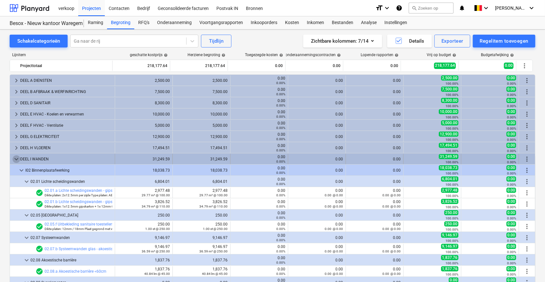
click at [17, 159] on span "keyboard_arrow_down" at bounding box center [16, 159] width 8 height 8
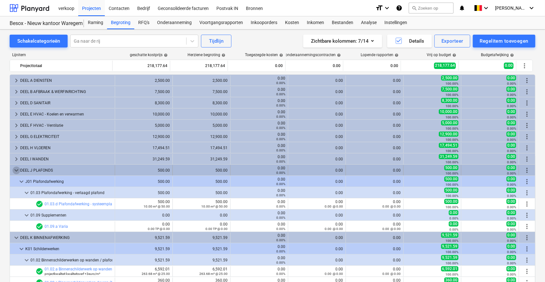
click at [17, 169] on span "keyboard_arrow_down" at bounding box center [16, 170] width 8 height 8
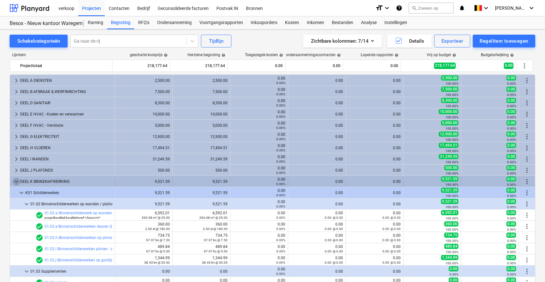
click at [16, 182] on span "keyboard_arrow_down" at bounding box center [16, 181] width 8 height 8
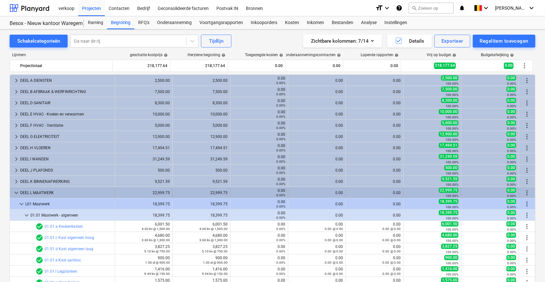
click at [16, 192] on span "keyboard_arrow_down" at bounding box center [16, 193] width 8 height 8
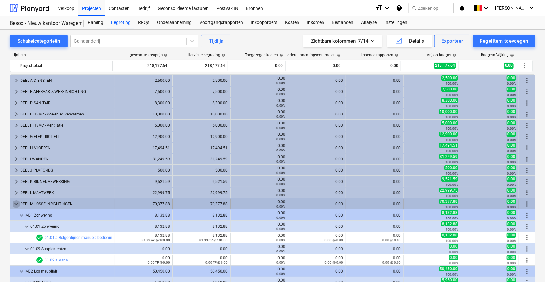
click at [16, 203] on span "keyboard_arrow_down" at bounding box center [16, 204] width 8 height 8
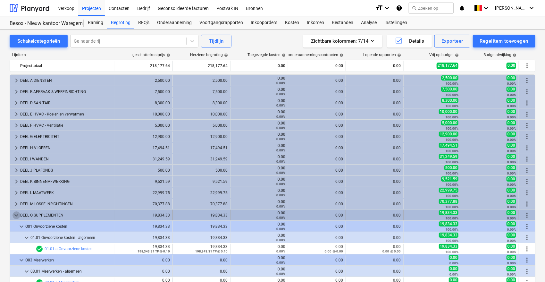
click at [16, 215] on span "keyboard_arrow_down" at bounding box center [16, 215] width 8 height 8
